Goal: Use online tool/utility: Utilize a website feature to perform a specific function

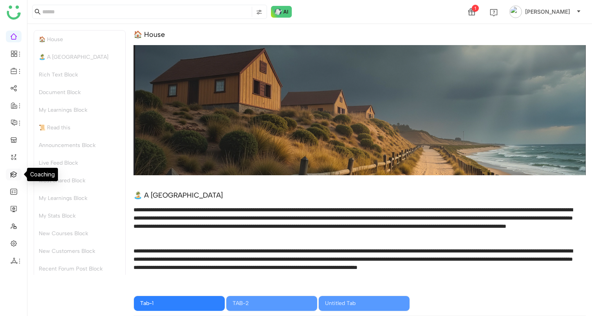
click at [17, 173] on link at bounding box center [13, 173] width 7 height 7
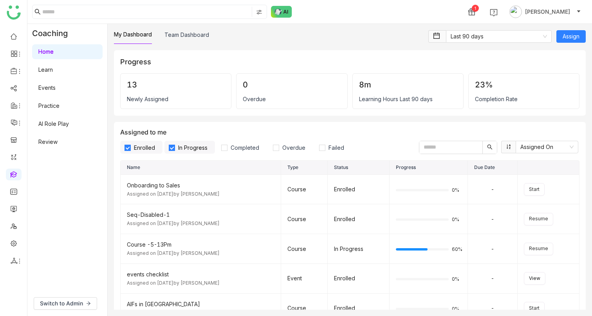
click at [43, 122] on link "AI Role Play" at bounding box center [53, 123] width 31 height 7
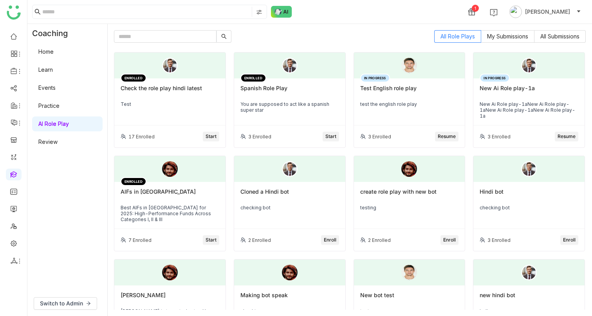
click at [441, 134] on span "Resume" at bounding box center [447, 136] width 18 height 7
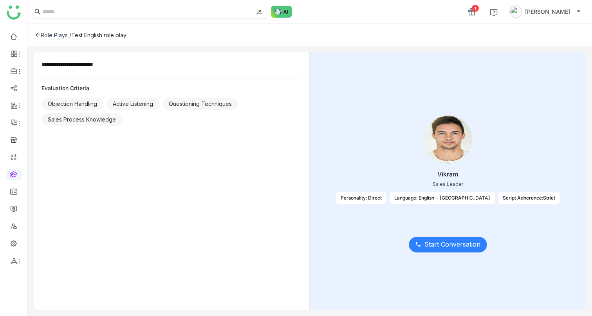
click at [443, 251] on button "Start Conversation" at bounding box center [448, 245] width 78 height 16
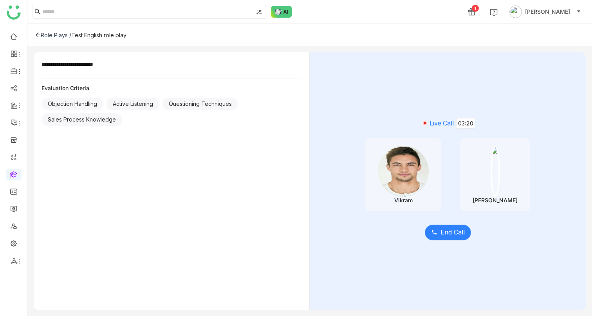
click at [446, 236] on span "End Call" at bounding box center [453, 232] width 24 height 10
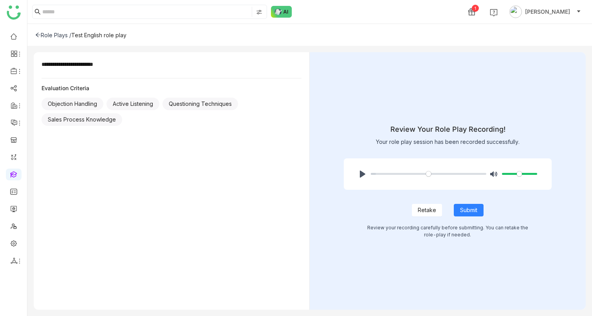
click at [42, 36] on div "Role Plays /" at bounding box center [53, 35] width 36 height 7
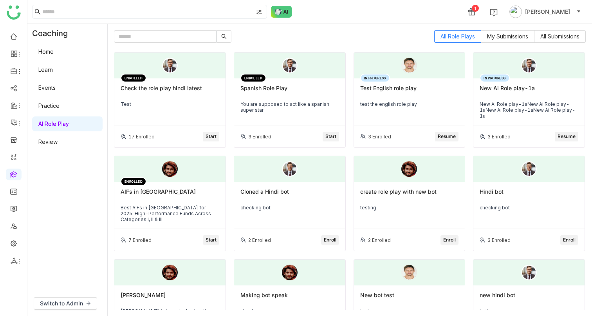
click at [213, 138] on span "Start" at bounding box center [211, 136] width 11 height 7
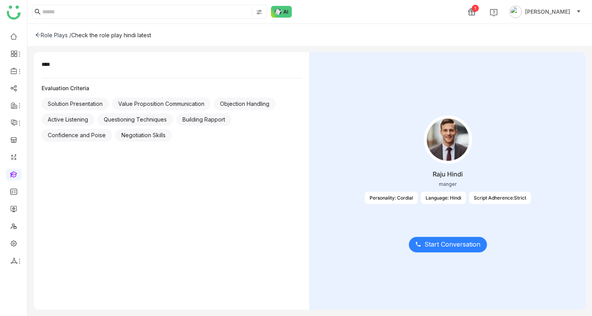
click at [444, 240] on span "Start Conversation" at bounding box center [452, 244] width 56 height 10
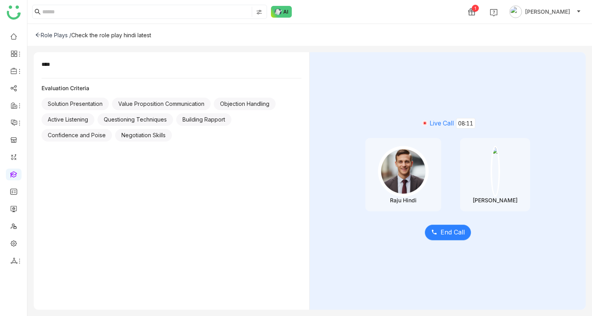
click at [440, 227] on button "End Call" at bounding box center [448, 232] width 46 height 16
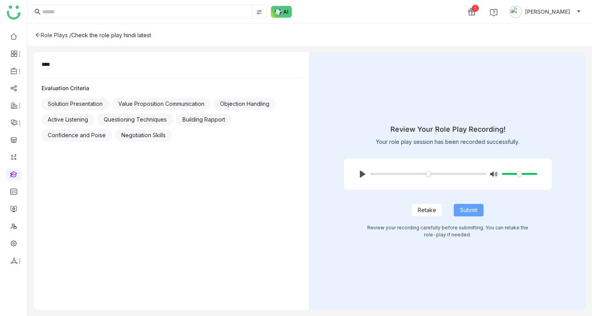
click at [458, 205] on button "Submit" at bounding box center [469, 210] width 30 height 13
